Goal: Manage account settings

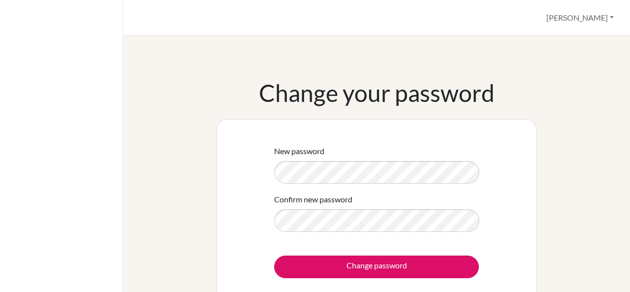
scroll to position [17, 0]
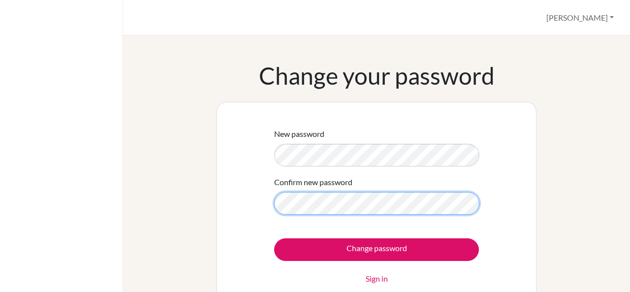
click at [274, 238] on input "Change password" at bounding box center [376, 249] width 205 height 23
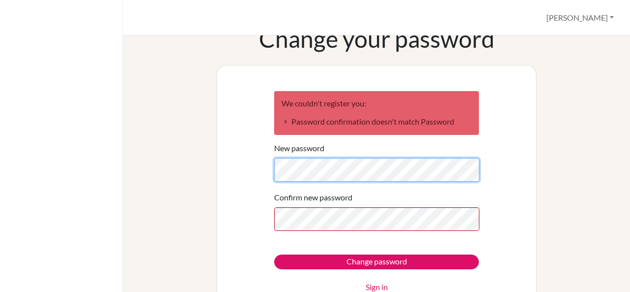
scroll to position [57, 0]
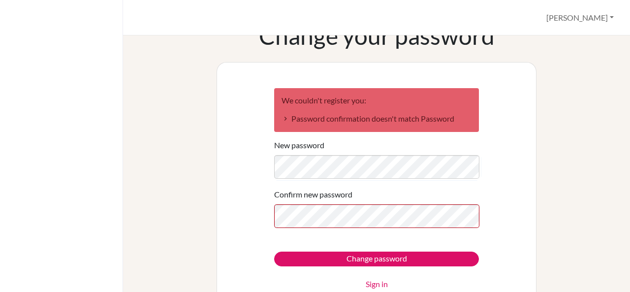
click at [294, 196] on label "Confirm new password" at bounding box center [313, 195] width 78 height 12
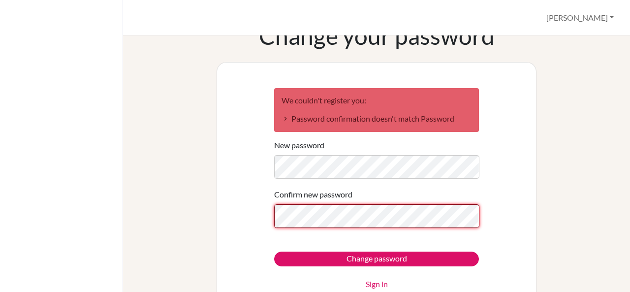
click at [274, 252] on input "Change password" at bounding box center [376, 259] width 205 height 15
